Goal: Find specific page/section: Find specific page/section

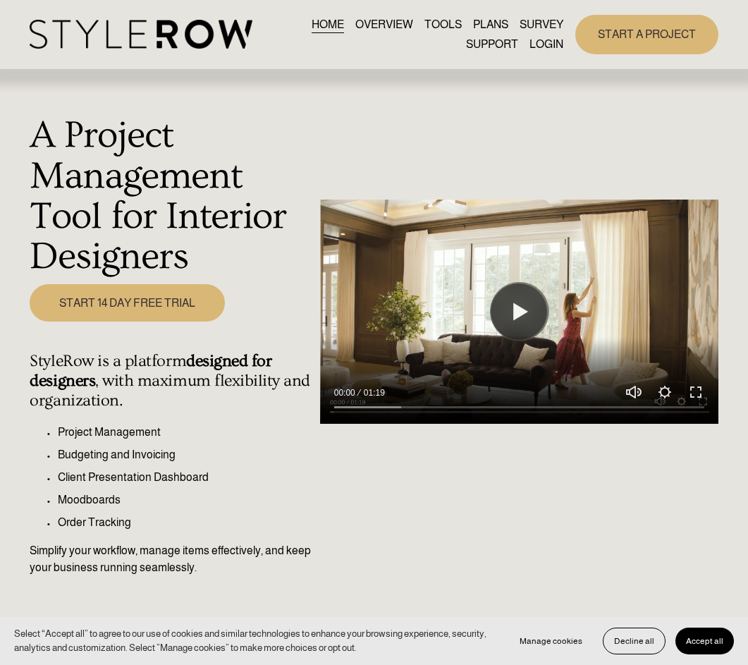
click at [538, 42] on link "LOGIN" at bounding box center [547, 44] width 34 height 19
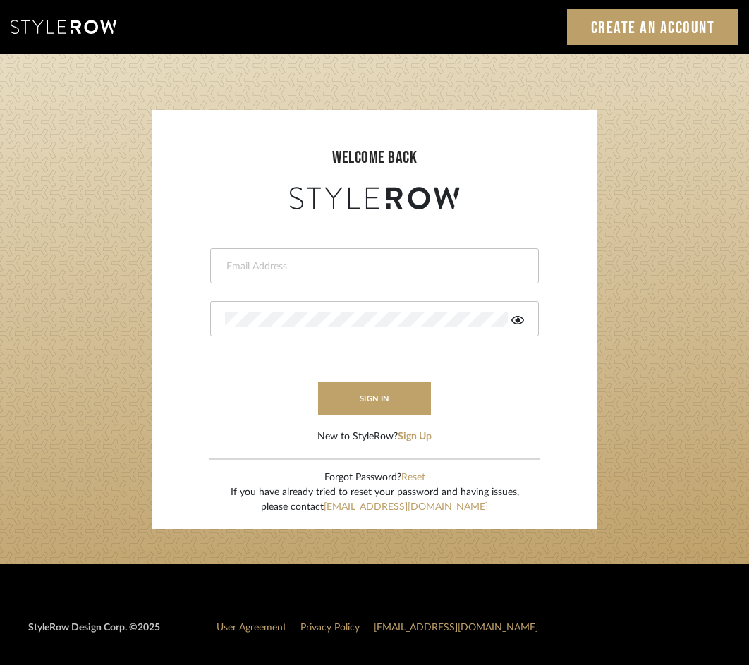
click at [277, 279] on div at bounding box center [374, 265] width 329 height 35
type input "eknight963@gmail.com"
click at [375, 411] on button "sign in" at bounding box center [374, 398] width 113 height 33
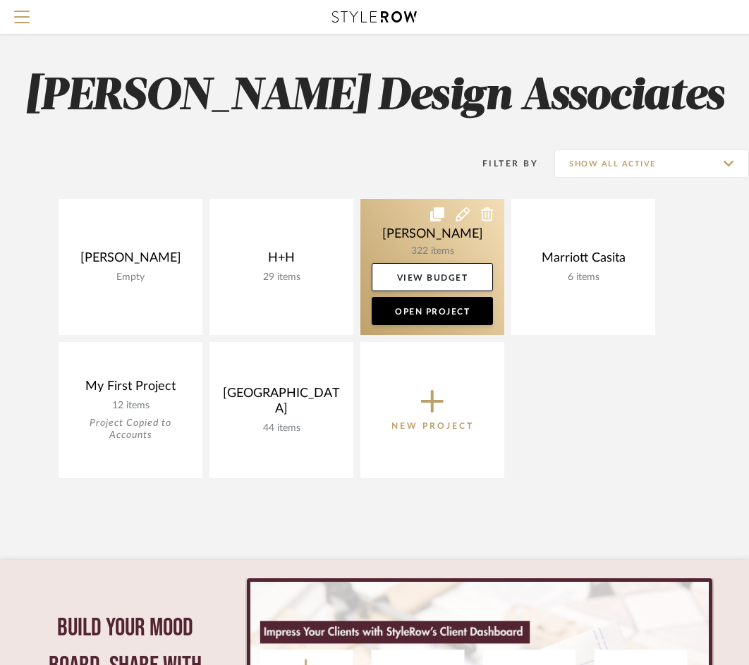
click at [413, 241] on link at bounding box center [432, 267] width 144 height 136
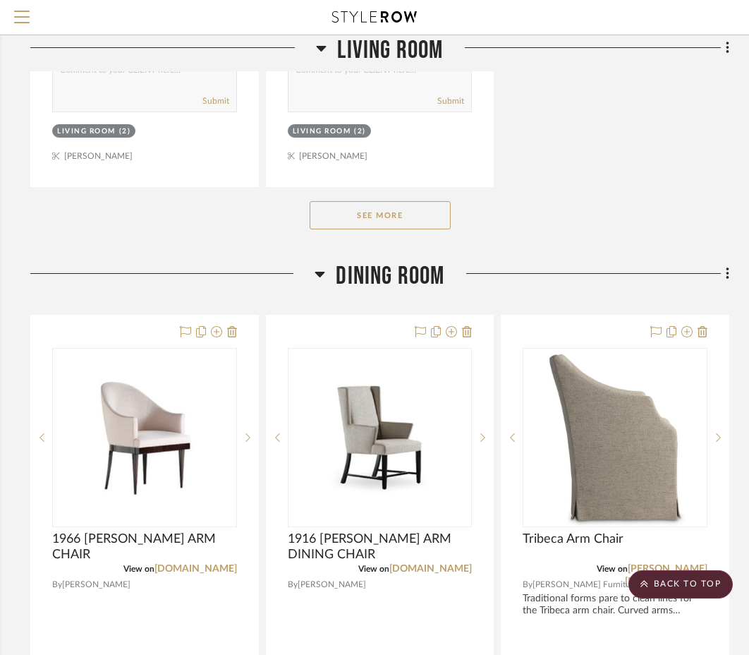
scroll to position [2272, 267]
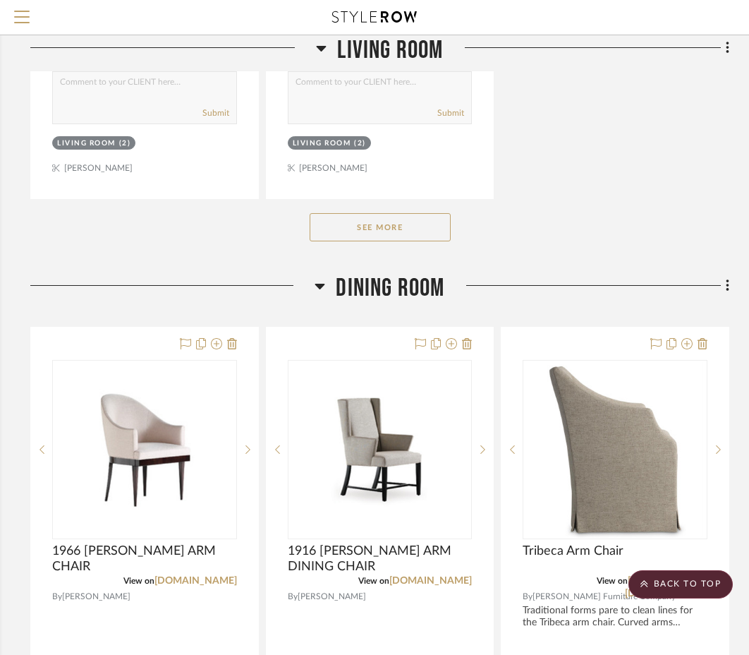
click at [324, 223] on button "See More" at bounding box center [380, 227] width 141 height 28
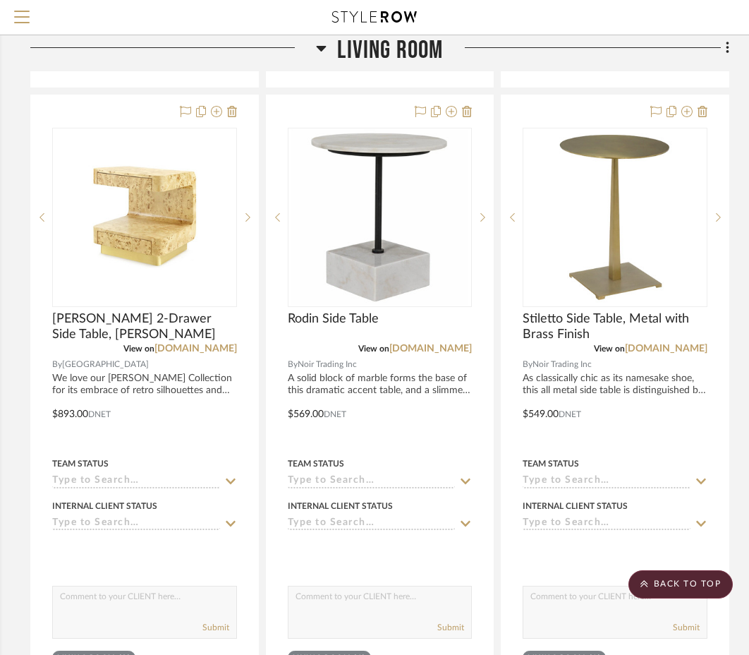
scroll to position [3636, 267]
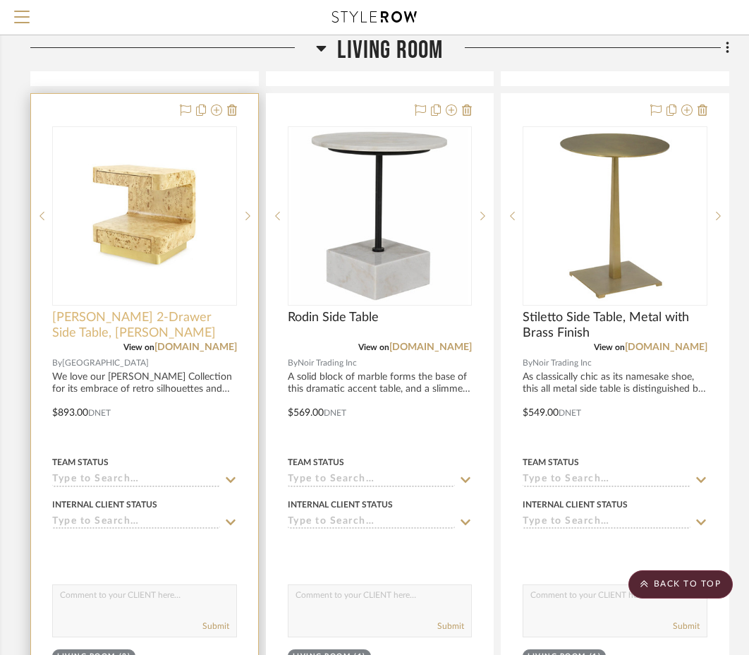
click at [121, 311] on span "Emil 2-Drawer Side Table, Burl" at bounding box center [144, 325] width 185 height 31
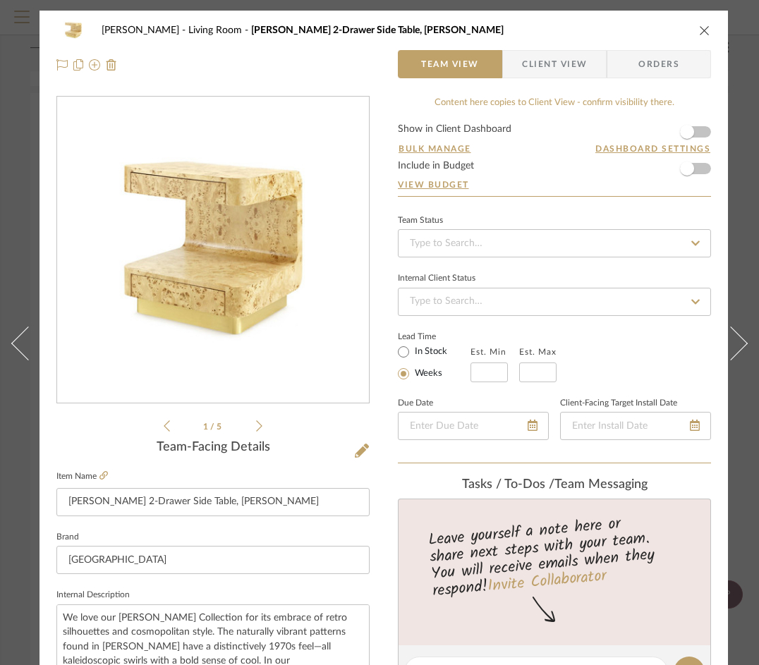
scroll to position [1, 0]
click at [102, 480] on fa-icon at bounding box center [103, 475] width 8 height 8
click at [700, 23] on div "HAMMONTREE Living Room Emil 2-Drawer Side Table, Burl" at bounding box center [383, 30] width 655 height 28
click at [701, 31] on icon "close" at bounding box center [704, 29] width 11 height 11
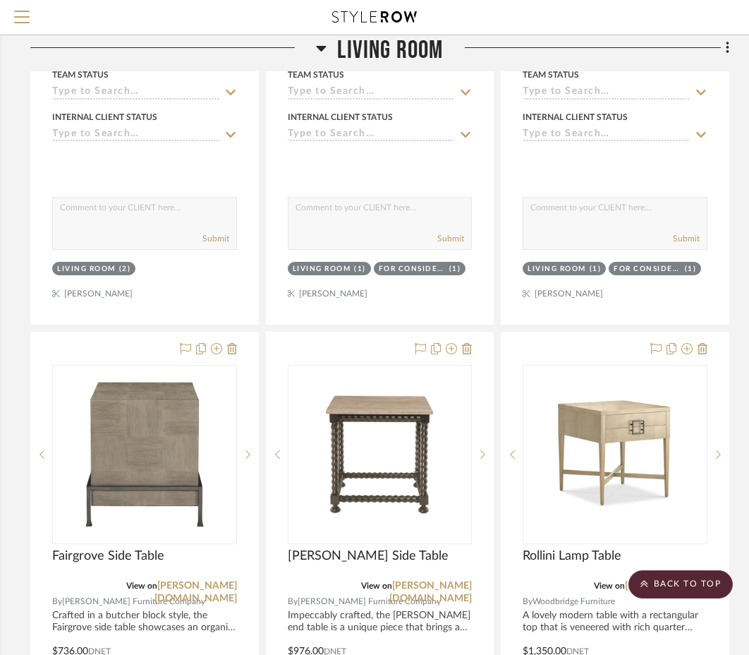
scroll to position [6122, 267]
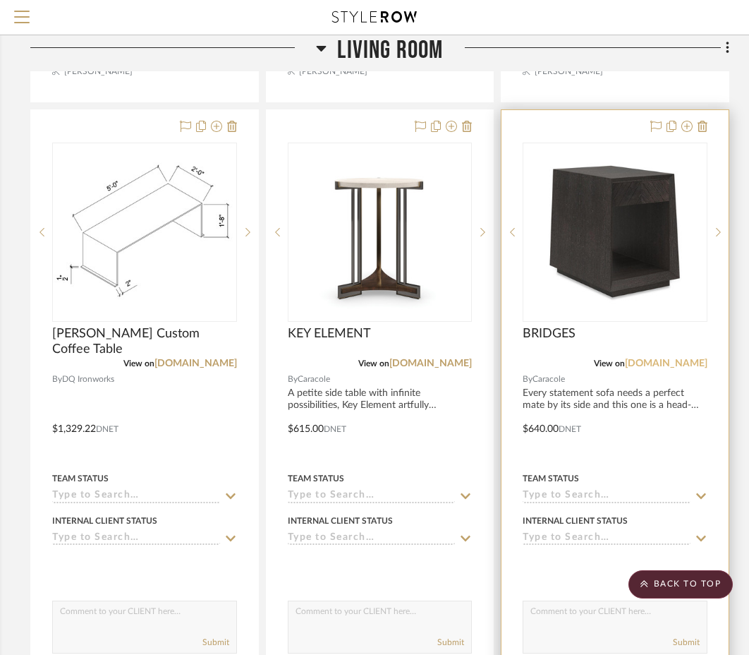
click at [686, 358] on link "tothetrade.caracole.com" at bounding box center [666, 363] width 83 height 10
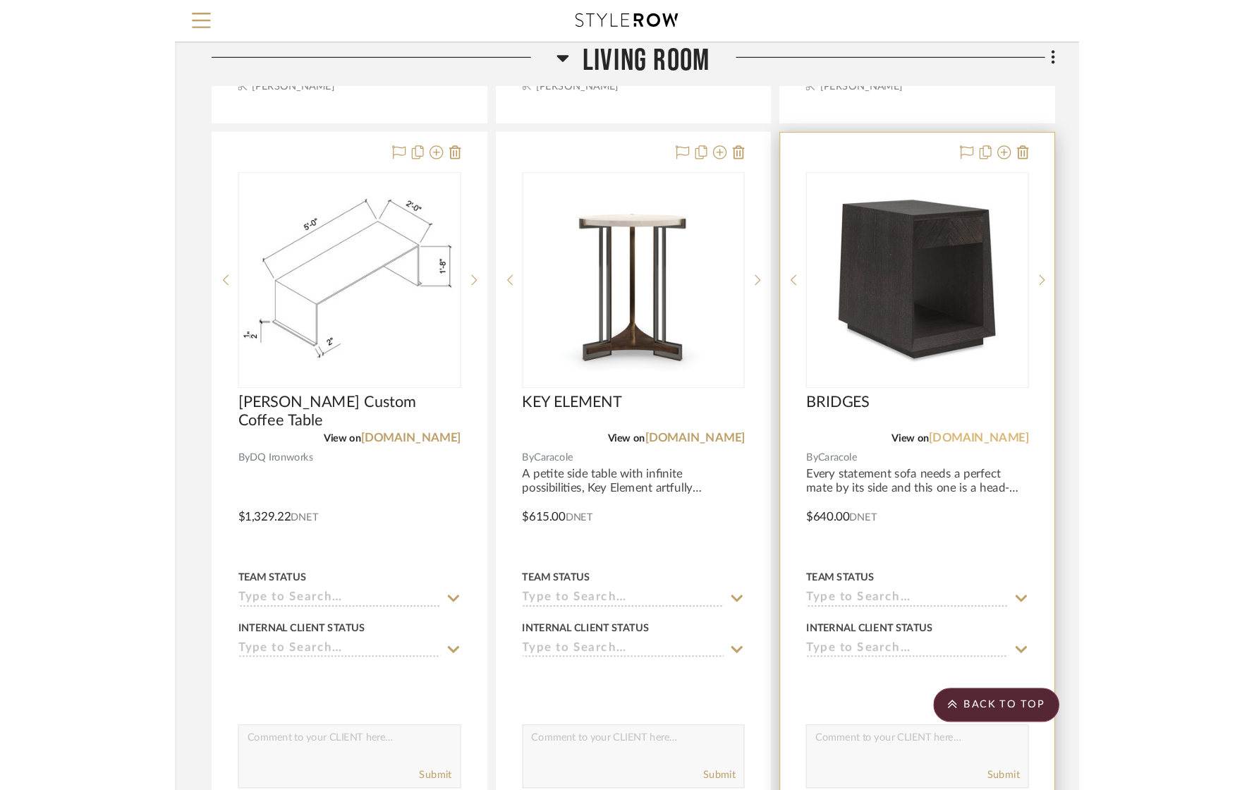
scroll to position [6122, 0]
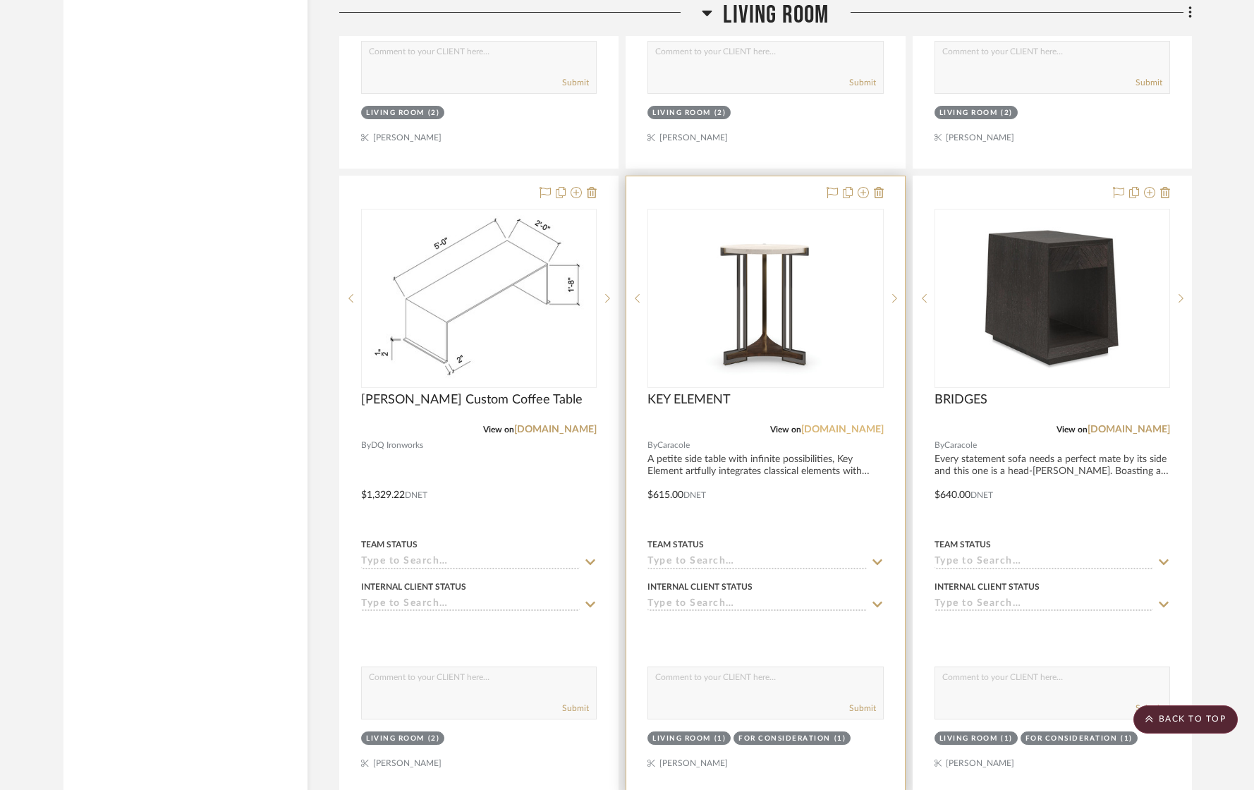
click at [758, 426] on link "tothetrade.caracole.com" at bounding box center [842, 430] width 83 height 10
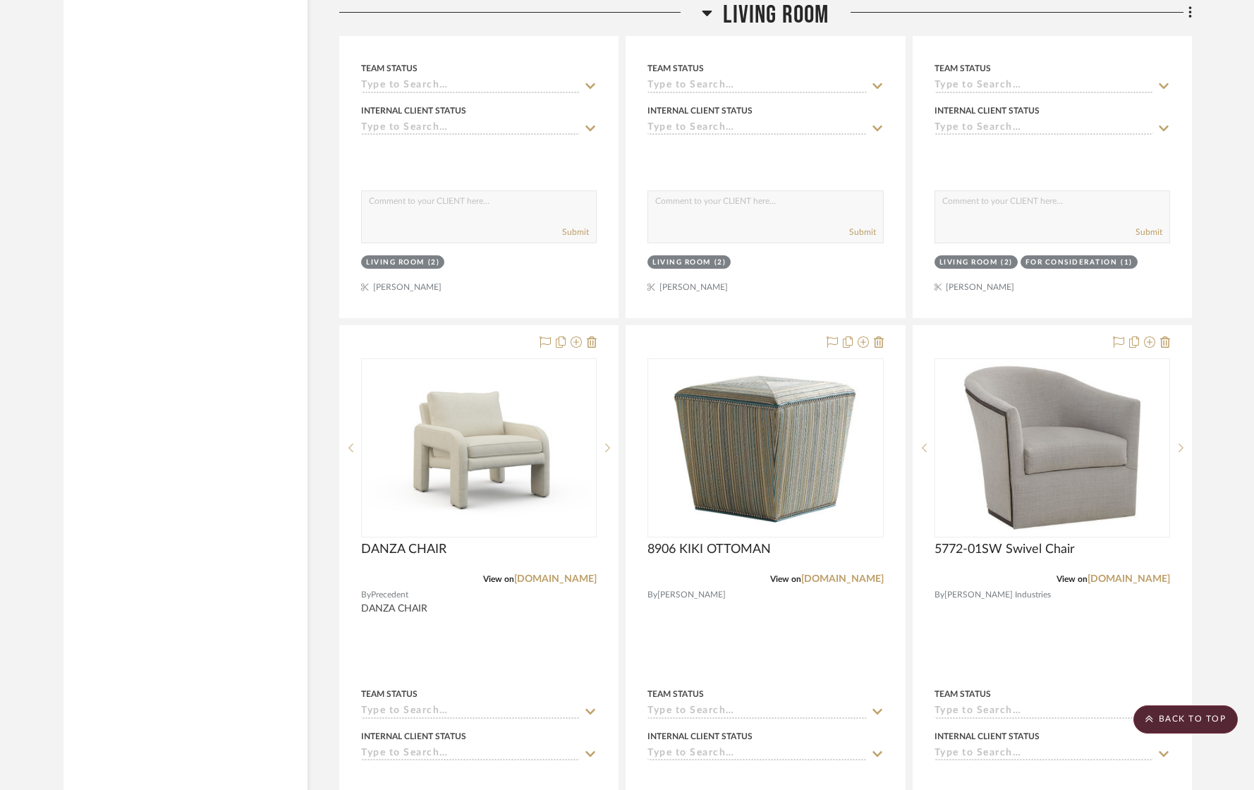
scroll to position [8477, 0]
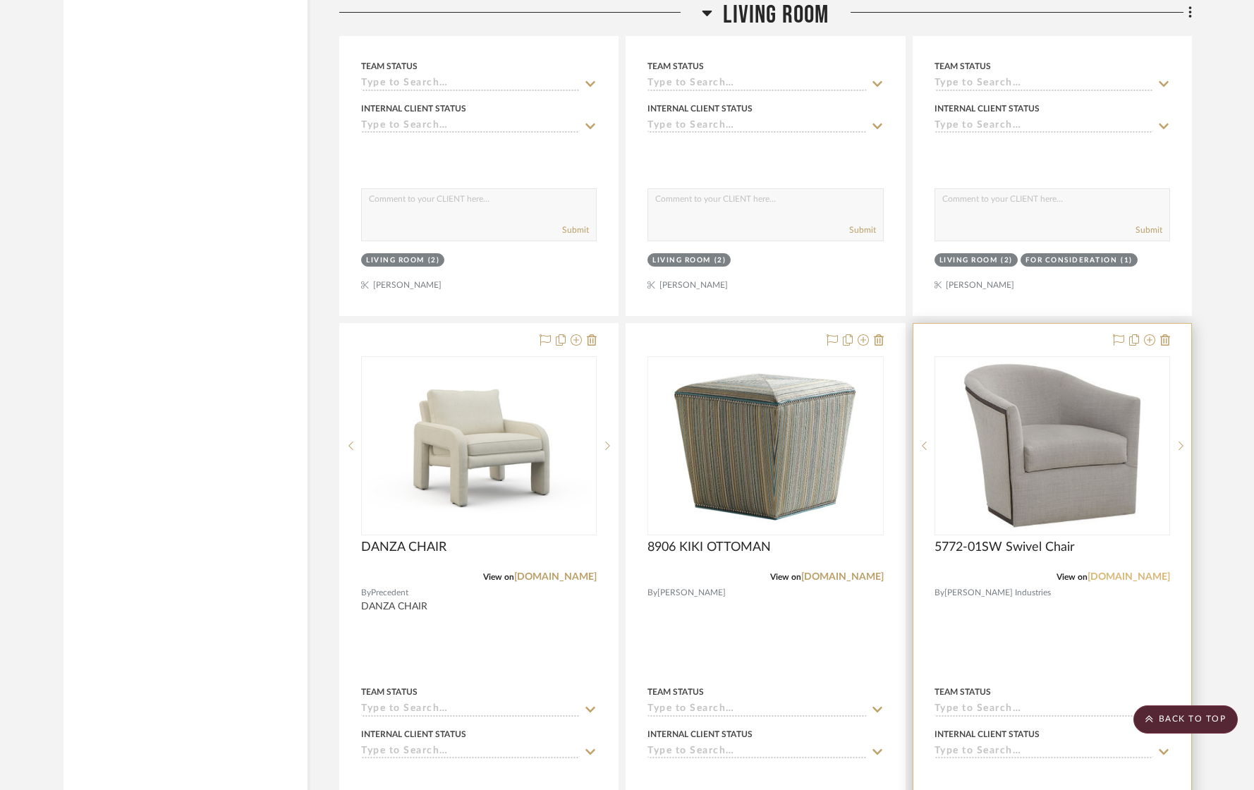
click at [758, 572] on link "leeindustries.com" at bounding box center [1129, 577] width 83 height 10
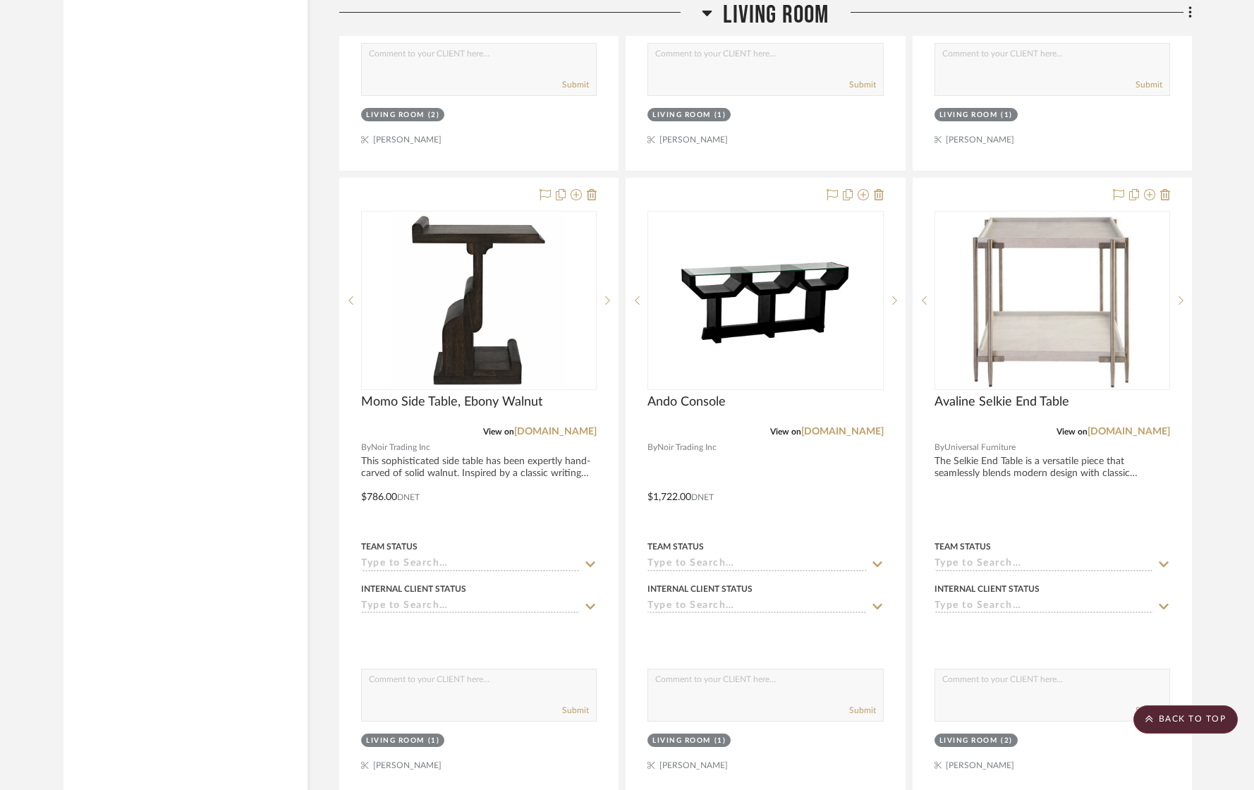
scroll to position [4242, 0]
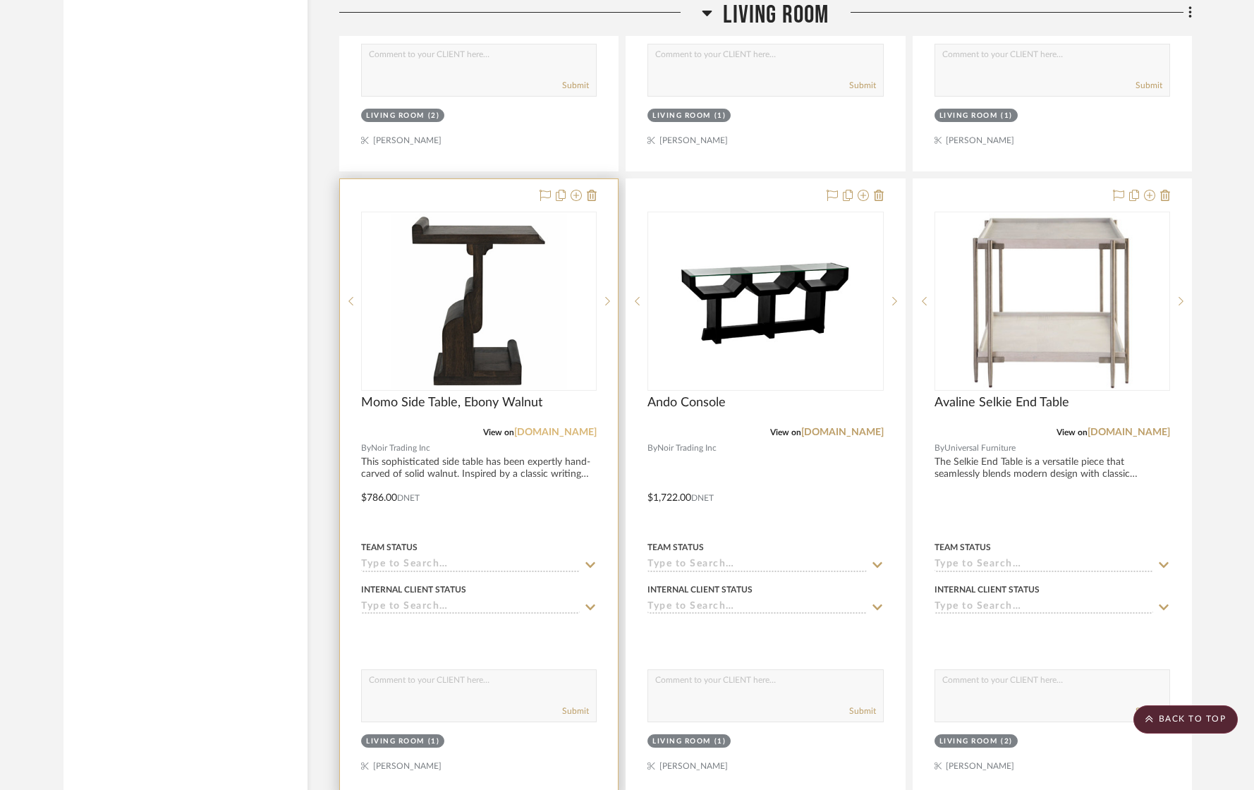
click at [567, 427] on link "google.com" at bounding box center [555, 432] width 83 height 10
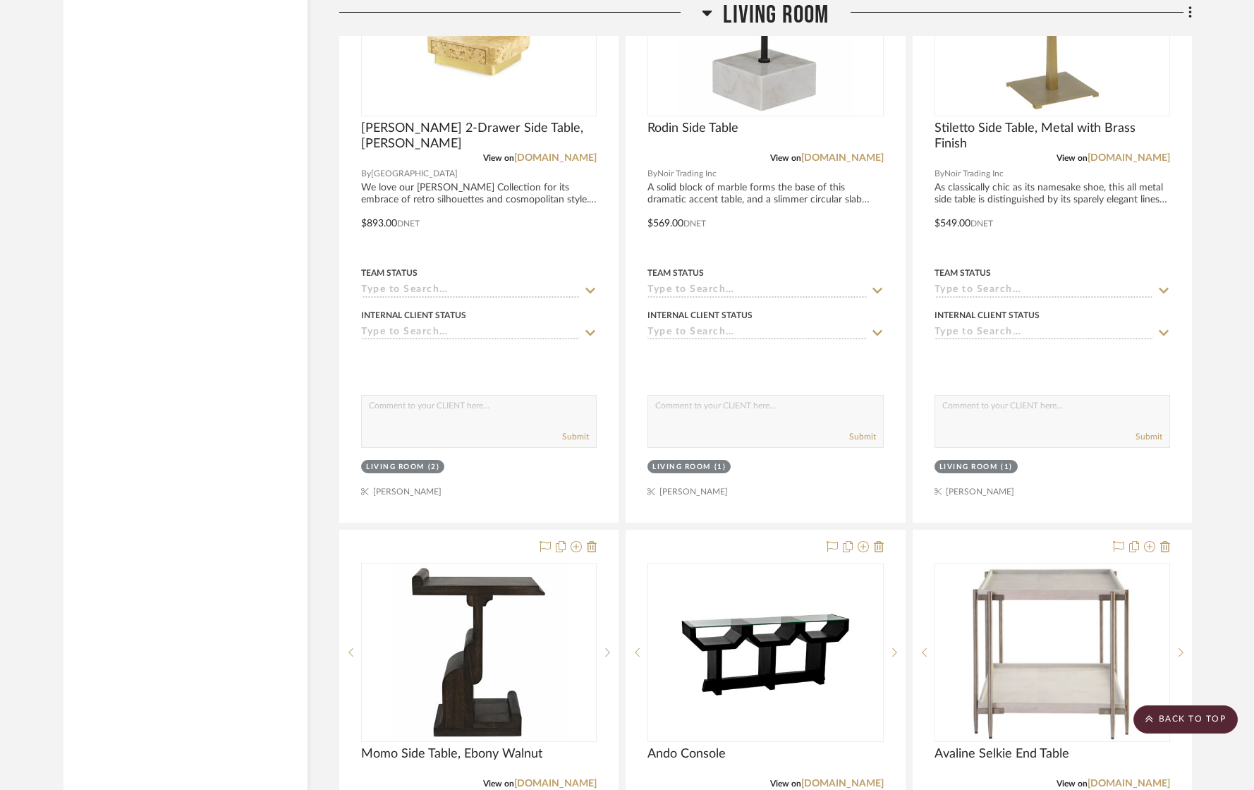
scroll to position [3471, 0]
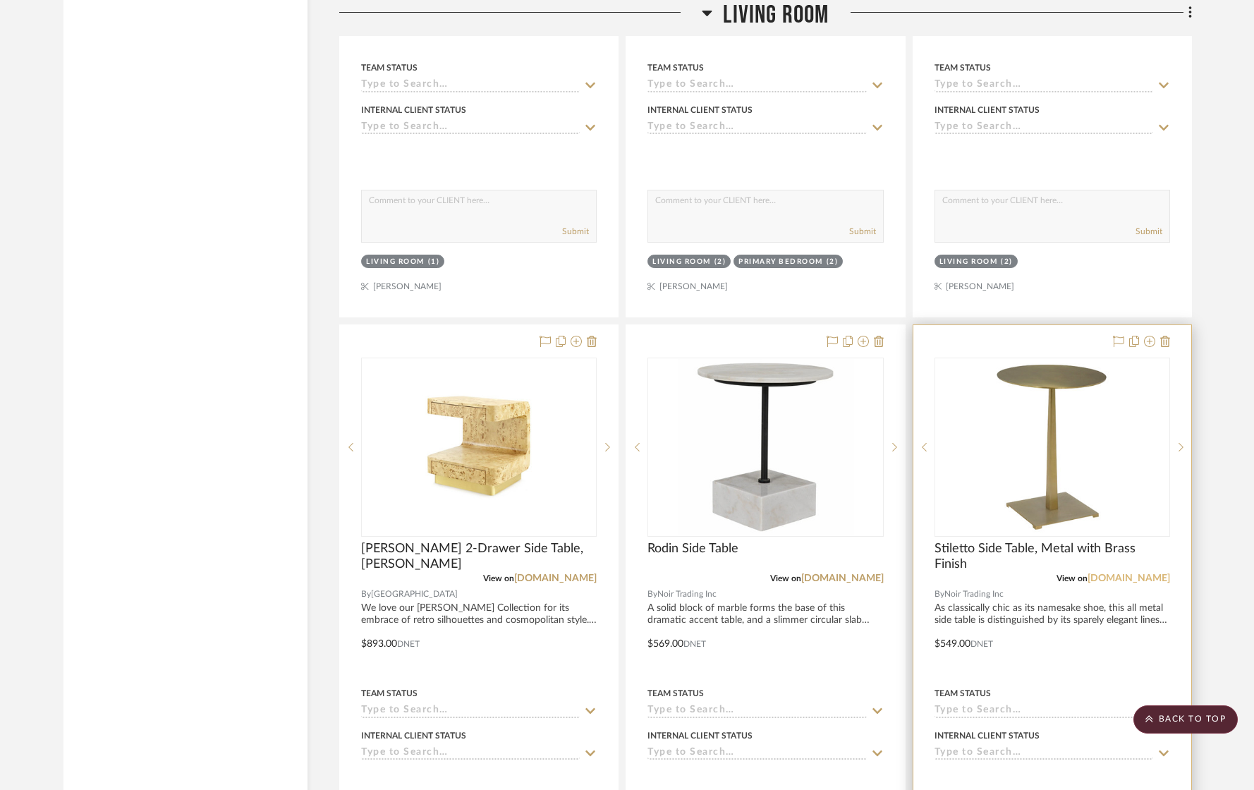
click at [758, 575] on link "noirfurniturela.com" at bounding box center [1129, 578] width 83 height 10
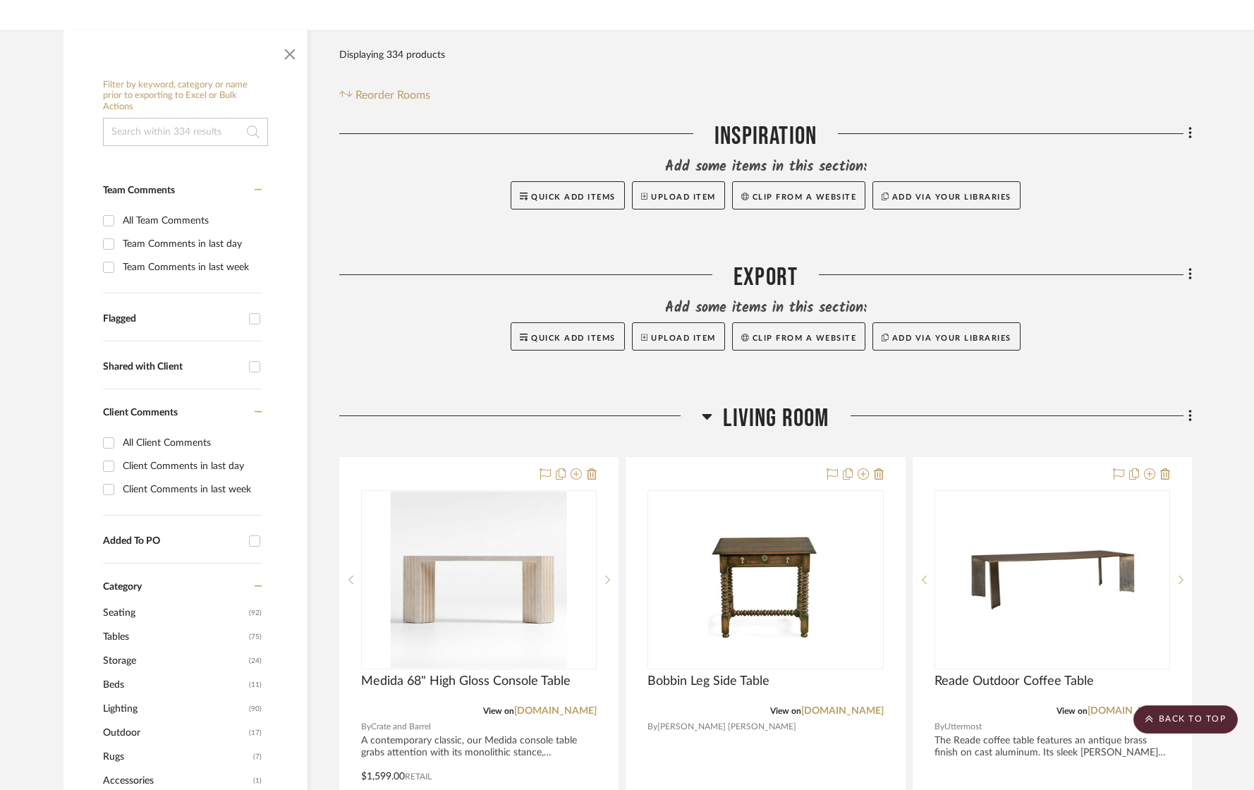
scroll to position [208, 0]
